Goal: Task Accomplishment & Management: Use online tool/utility

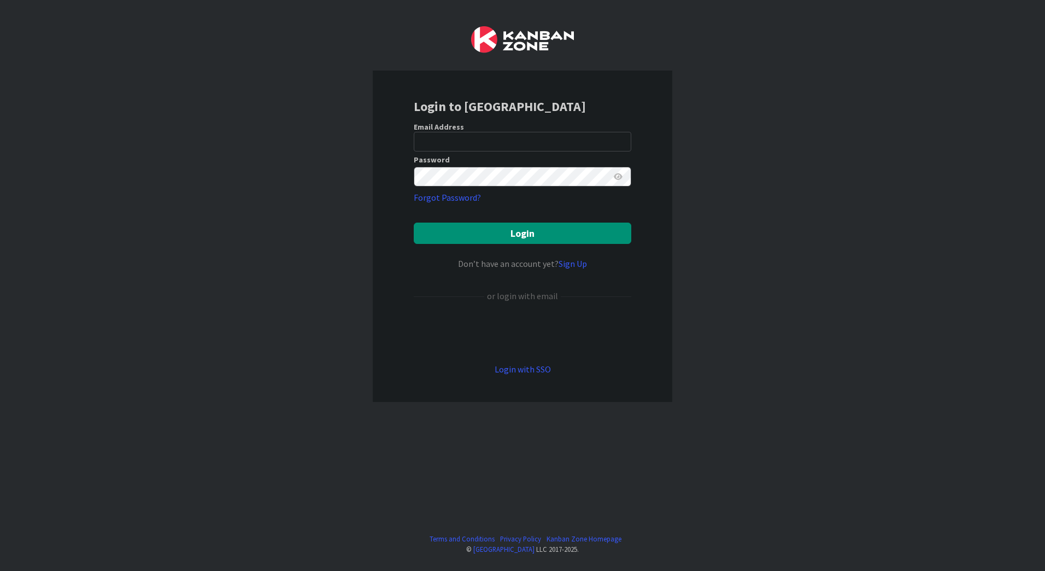
type input "[EMAIL_ADDRESS][PERSON_NAME][DOMAIN_NAME]"
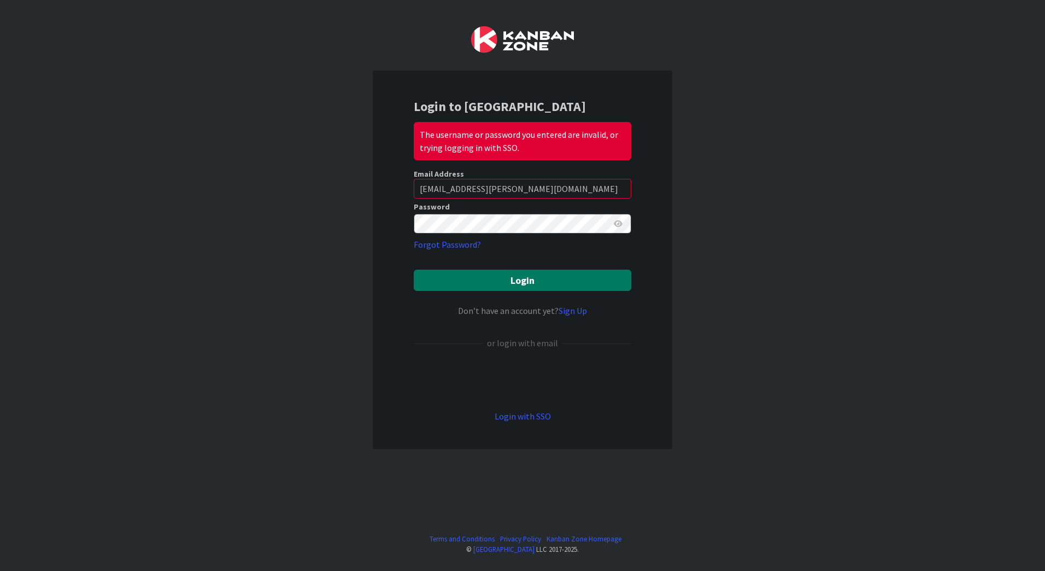
click at [547, 279] on button "Login" at bounding box center [523, 279] width 218 height 21
click at [619, 226] on icon at bounding box center [618, 224] width 9 height 8
click at [620, 223] on icon at bounding box center [618, 224] width 10 height 8
click at [531, 278] on button "Login" at bounding box center [523, 279] width 218 height 21
click at [538, 415] on link "Login with SSO" at bounding box center [523, 415] width 56 height 11
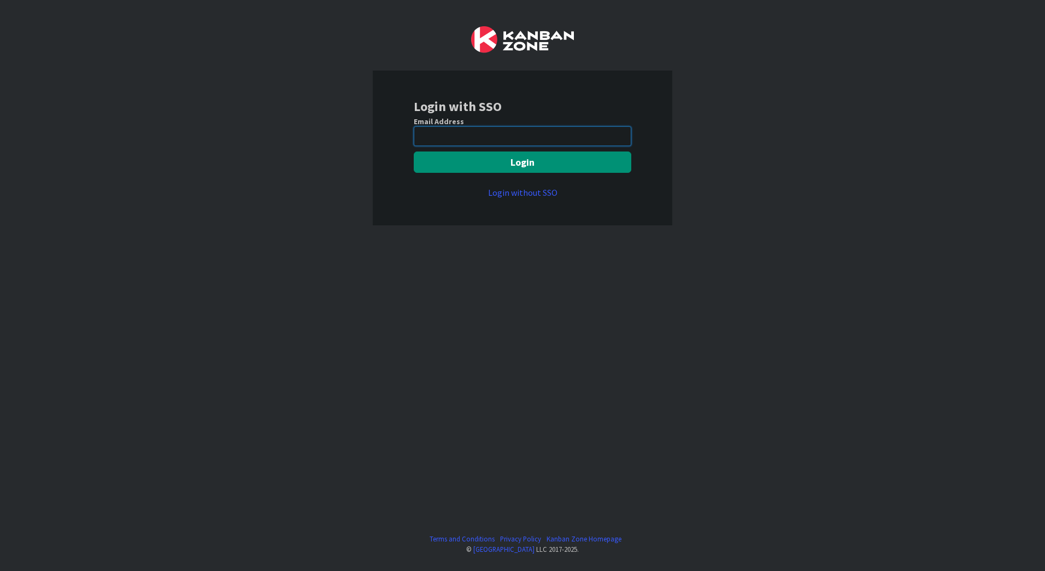
click at [518, 138] on input "email" at bounding box center [523, 136] width 218 height 20
click at [482, 136] on input "email" at bounding box center [523, 136] width 218 height 20
type input "[EMAIL_ADDRESS][PERSON_NAME][DOMAIN_NAME]"
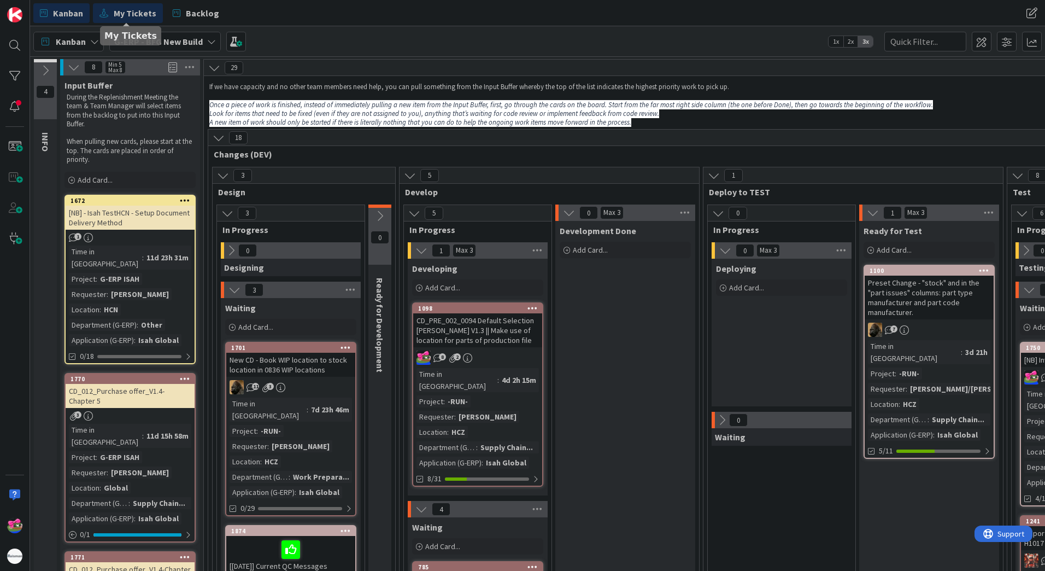
click at [139, 16] on span "My Tickets" at bounding box center [135, 13] width 43 height 13
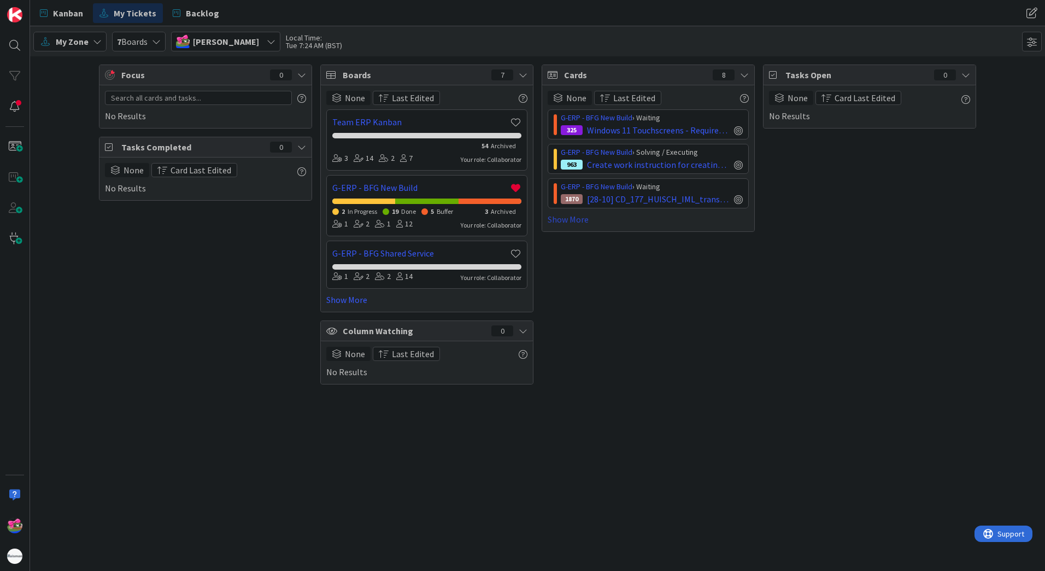
click at [577, 220] on link "Show More" at bounding box center [648, 219] width 201 height 13
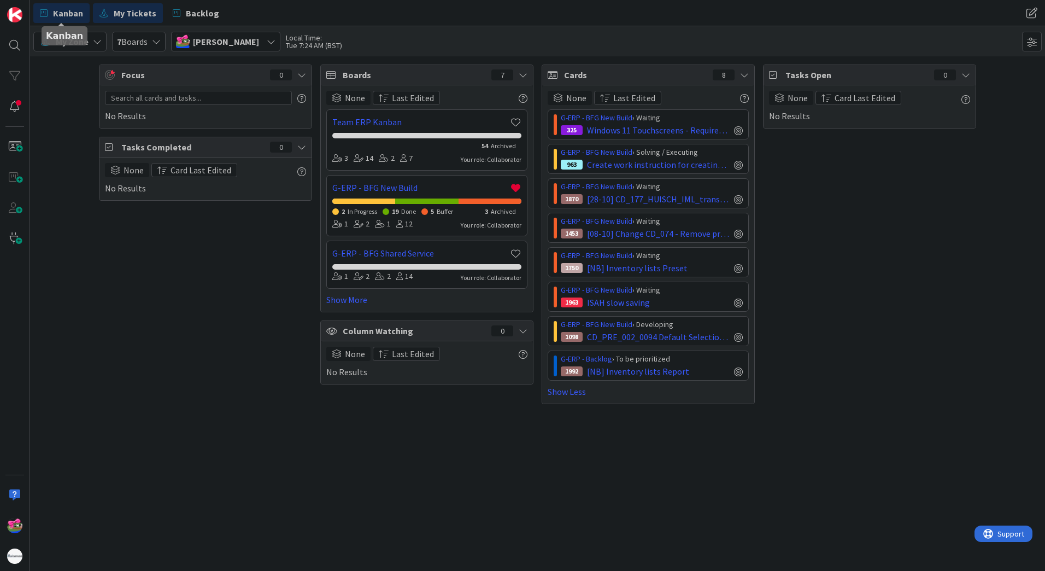
click at [69, 20] on link "Kanban" at bounding box center [61, 13] width 56 height 20
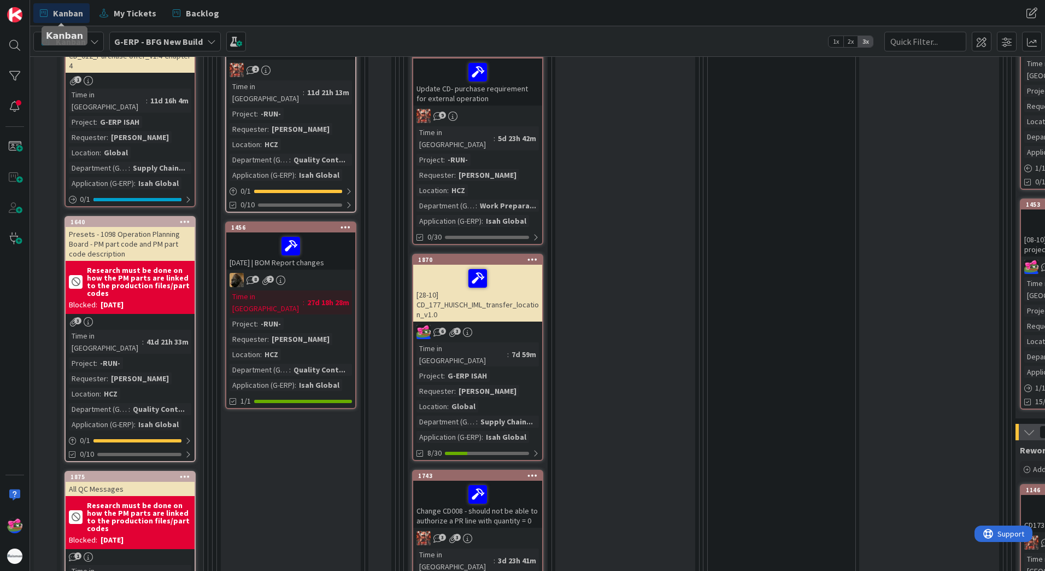
scroll to position [492, 0]
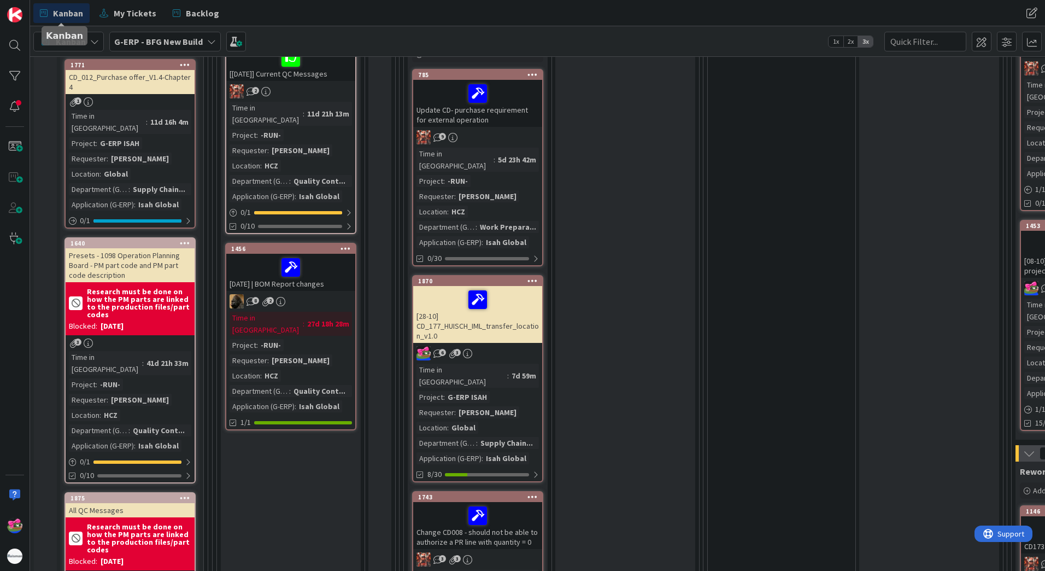
click at [326, 263] on div "2025-10-10 | BOM Report changes" at bounding box center [290, 272] width 129 height 37
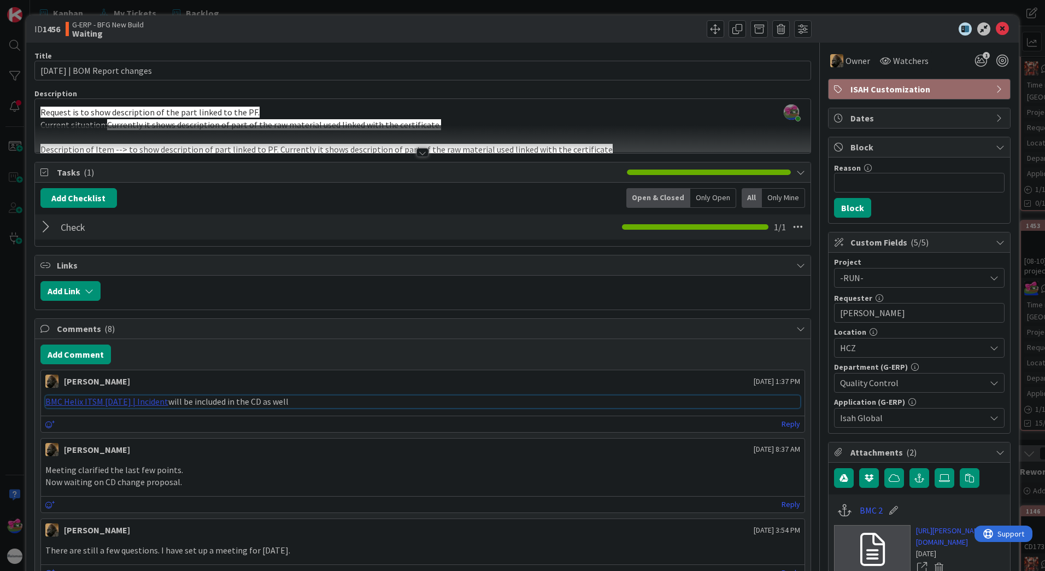
click at [144, 400] on link "BMC Helix ITSM 25.3.01 | Incident" at bounding box center [106, 401] width 123 height 11
click at [996, 30] on icon at bounding box center [1002, 28] width 13 height 13
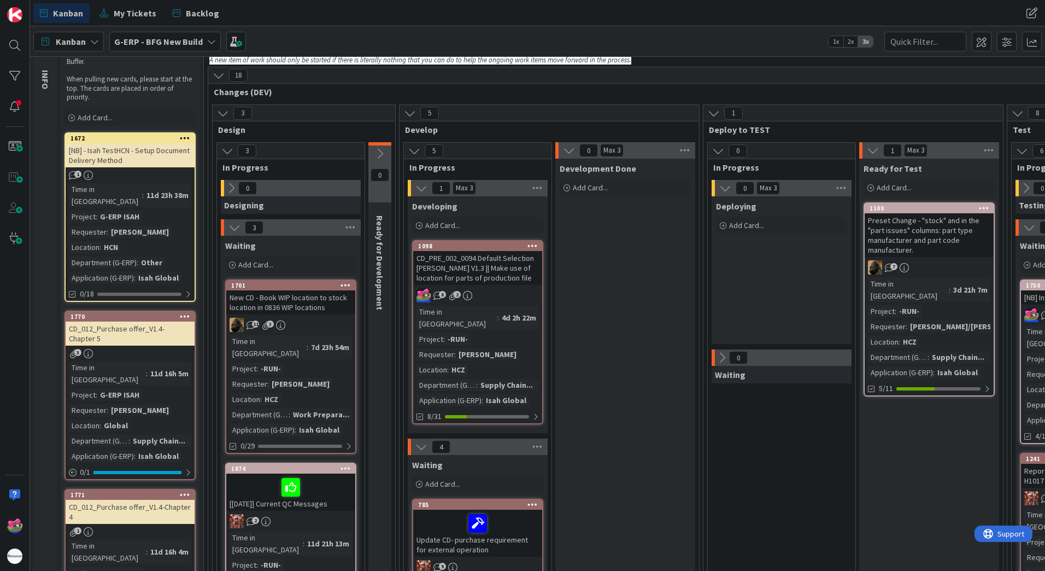
scroll to position [55, 0]
